Goal: Information Seeking & Learning: Find contact information

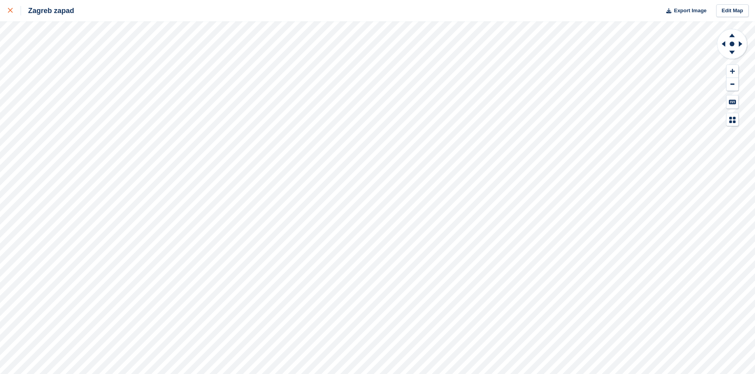
click at [12, 10] on div at bounding box center [14, 11] width 13 height 10
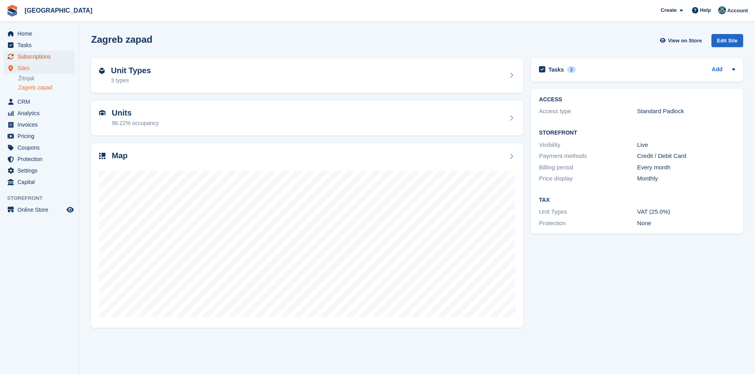
click at [31, 56] on span "Subscriptions" at bounding box center [41, 56] width 48 height 11
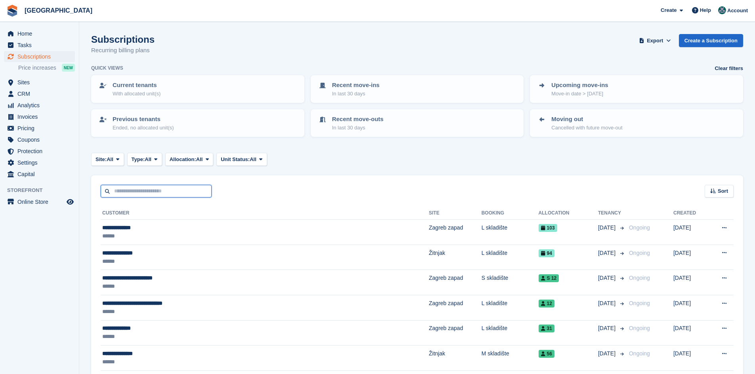
click at [158, 187] on input "text" at bounding box center [156, 191] width 111 height 13
type input "*****"
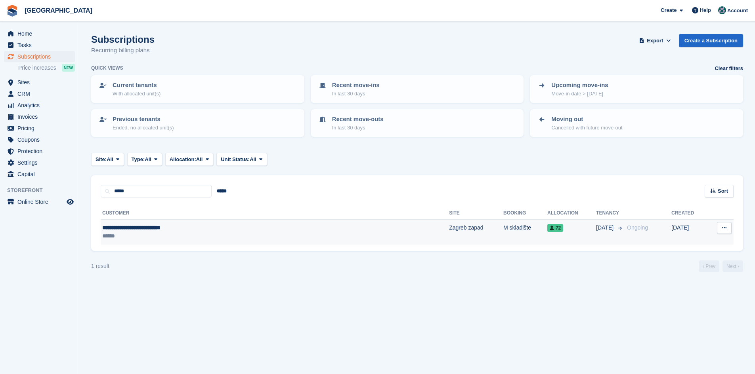
click at [184, 229] on div "**********" at bounding box center [211, 228] width 218 height 8
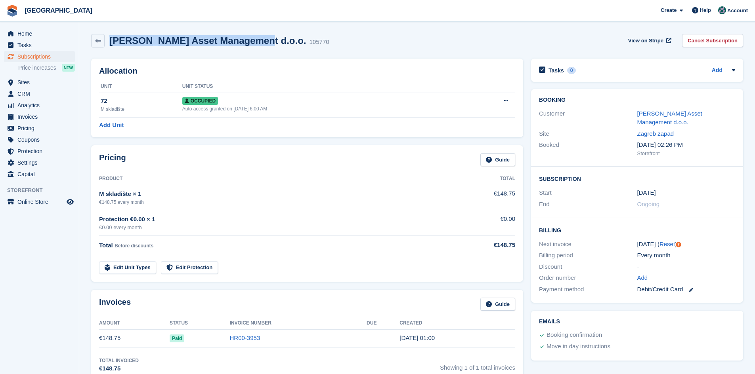
drag, startPoint x: 248, startPoint y: 41, endPoint x: 111, endPoint y: 37, distance: 137.5
click at [111, 37] on div "DELIA Asset Management d.o.o. 105770" at bounding box center [217, 40] width 225 height 11
copy h2 "DELIA Asset Management d.o.o."
click at [702, 112] on link "DELIA Asset Management d.o.o." at bounding box center [669, 118] width 65 height 16
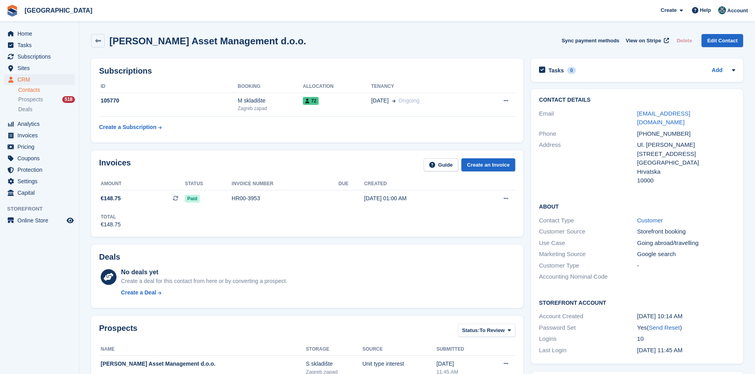
click at [690, 145] on div "Ul. Brune Bušića 42" at bounding box center [686, 150] width 98 height 18
drag, startPoint x: 259, startPoint y: 40, endPoint x: 110, endPoint y: 47, distance: 149.1
click at [110, 47] on div "DELIA Asset Management d.o.o. Sync payment methods View on Stripe Delete Edit C…" at bounding box center [417, 40] width 652 height 13
copy h2 "DELIA Asset Management d.o.o."
drag, startPoint x: 661, startPoint y: 125, endPoint x: 635, endPoint y: 118, distance: 26.6
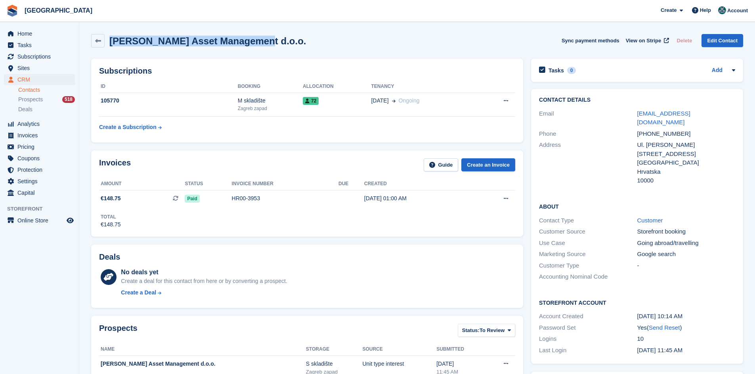
click at [635, 118] on div "Email emir.deldag@deliaassetmanagement.com" at bounding box center [637, 118] width 196 height 20
copy div "emir.deldag@deliaassetmanagement.com"
click at [24, 34] on span "Home" at bounding box center [41, 33] width 48 height 11
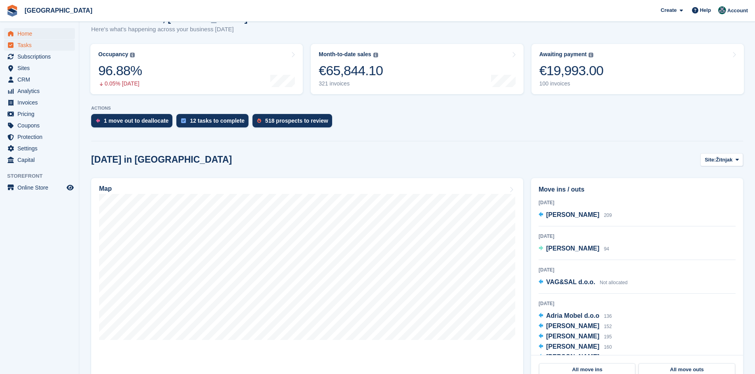
scroll to position [158, 0]
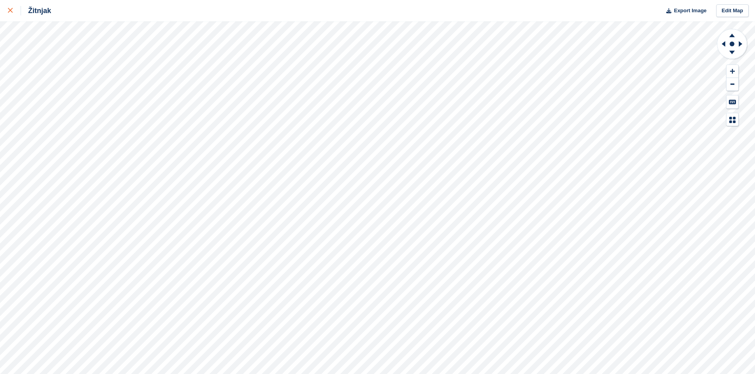
click at [8, 11] on icon at bounding box center [10, 10] width 5 height 5
